Goal: Task Accomplishment & Management: Complete application form

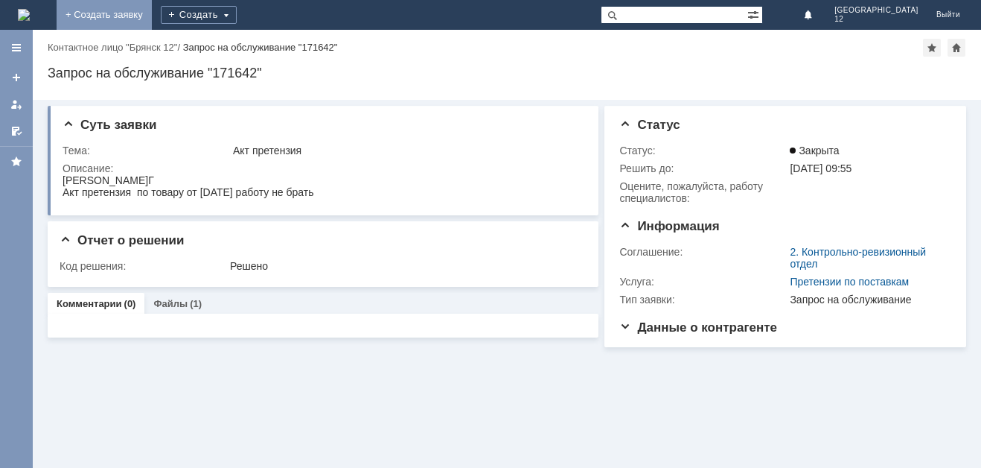
click at [152, 17] on link "+ Создать заявку" at bounding box center [104, 15] width 95 height 30
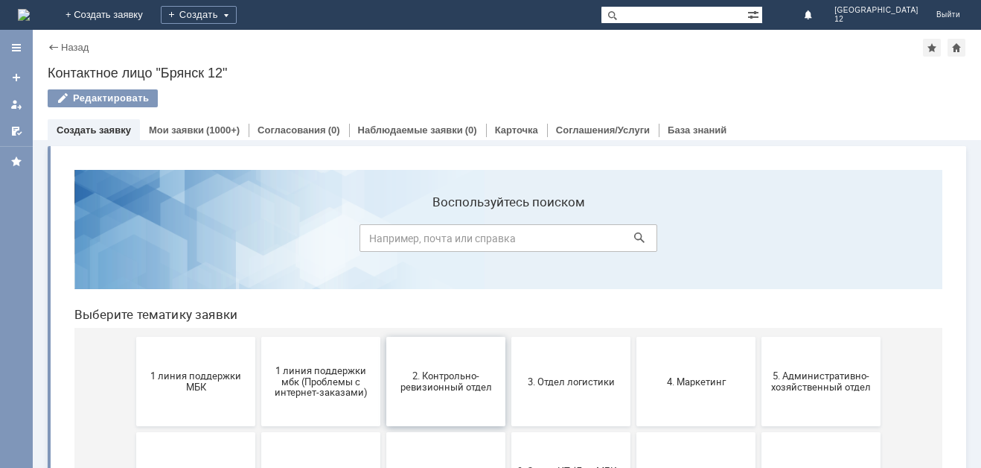
scroll to position [74, 0]
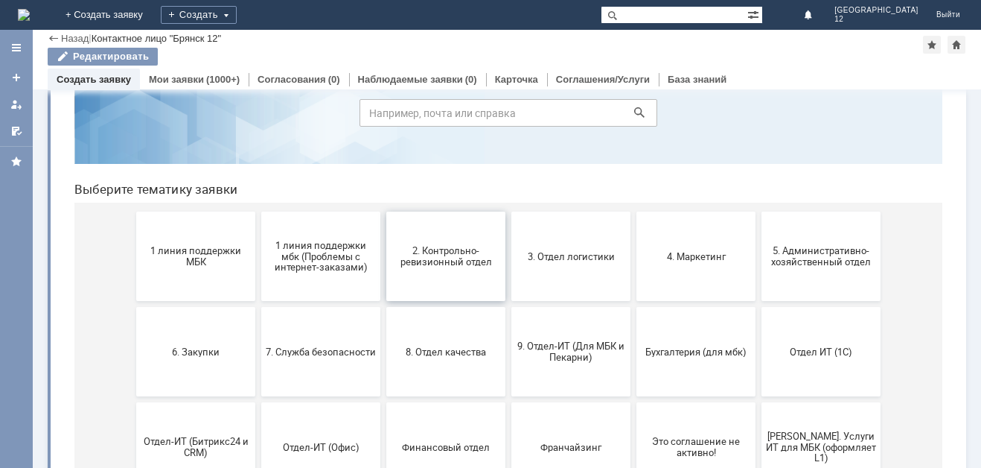
click at [448, 267] on span "2. Контрольно-ревизионный отдел" at bounding box center [446, 256] width 110 height 22
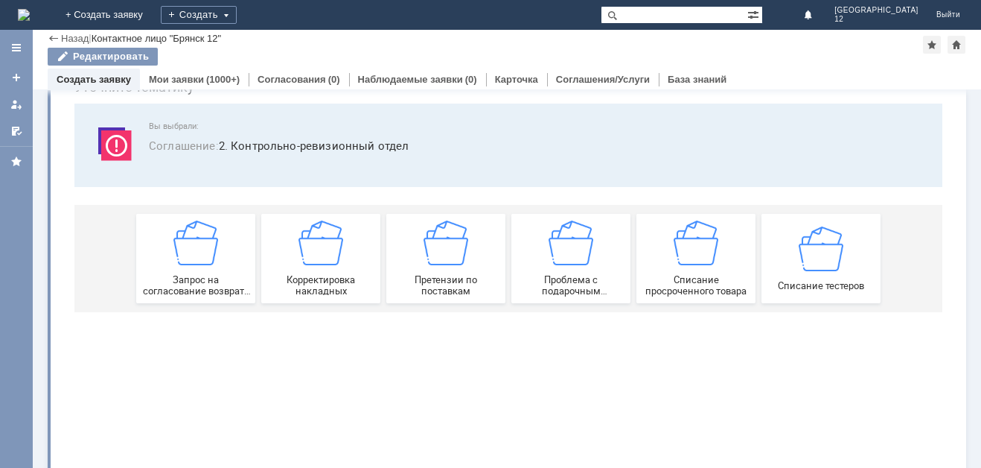
scroll to position [0, 0]
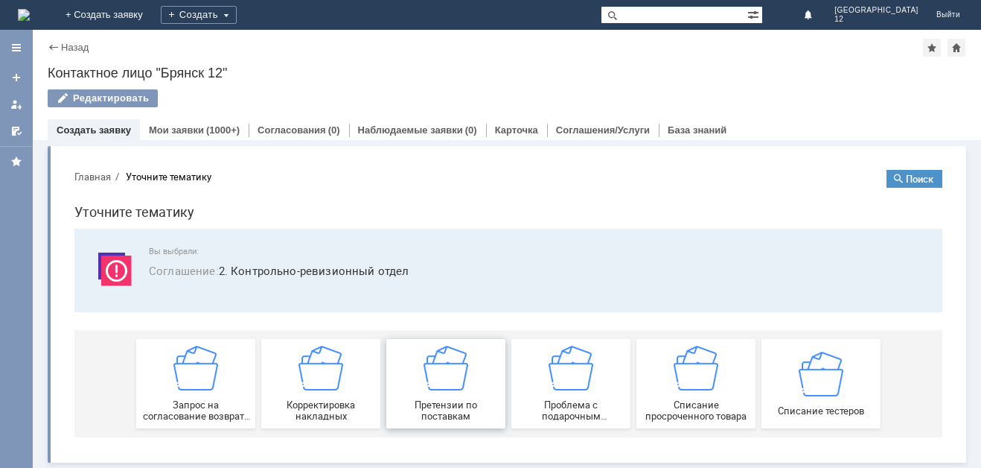
click at [447, 377] on img at bounding box center [446, 367] width 45 height 45
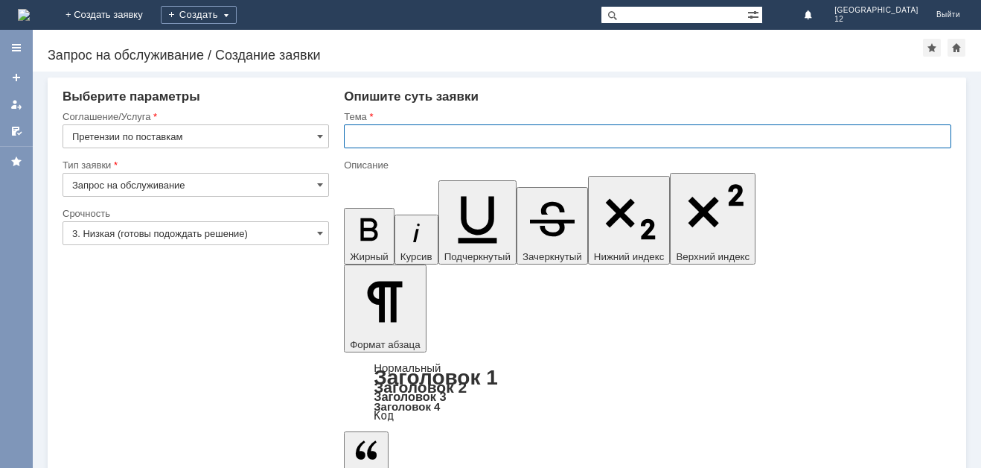
click at [360, 145] on input "text" at bounding box center [648, 136] width 608 height 24
type input "Акт расхождений ."
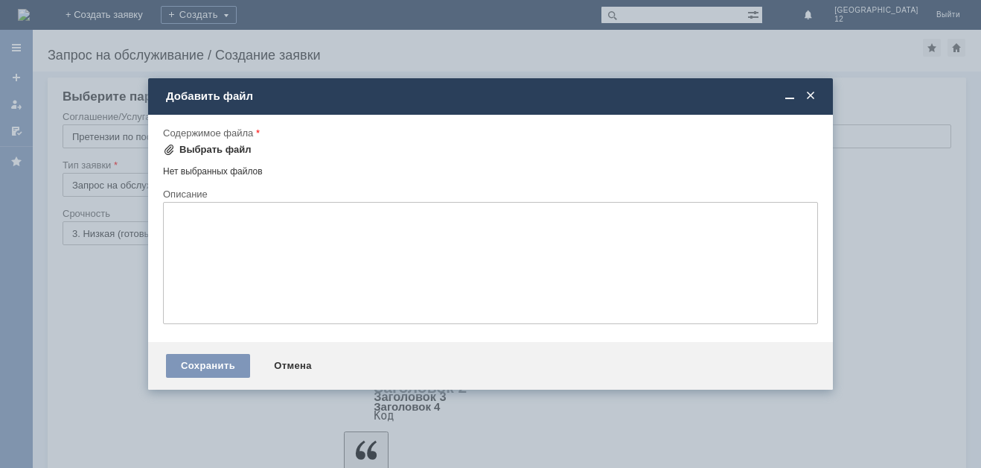
click at [209, 147] on div "Выбрать файл" at bounding box center [215, 150] width 72 height 12
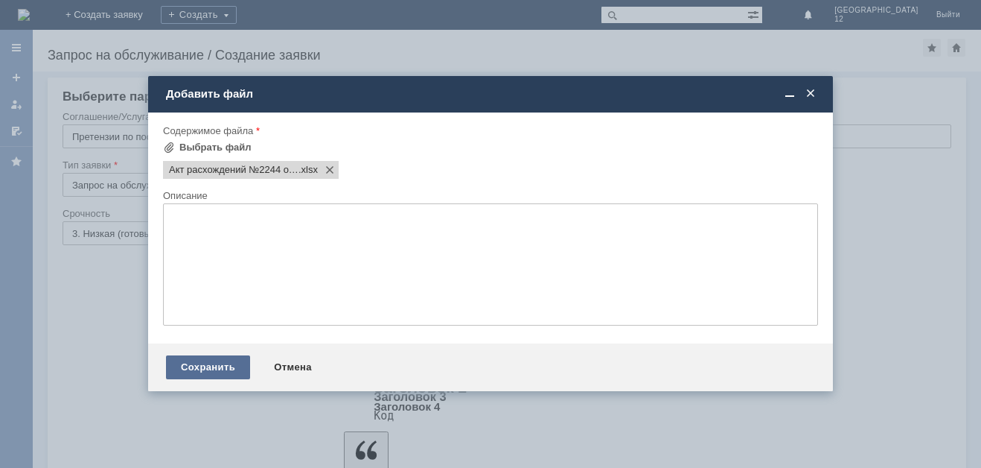
click at [203, 363] on div "Сохранить" at bounding box center [208, 367] width 84 height 24
